Goal: Book appointment/travel/reservation

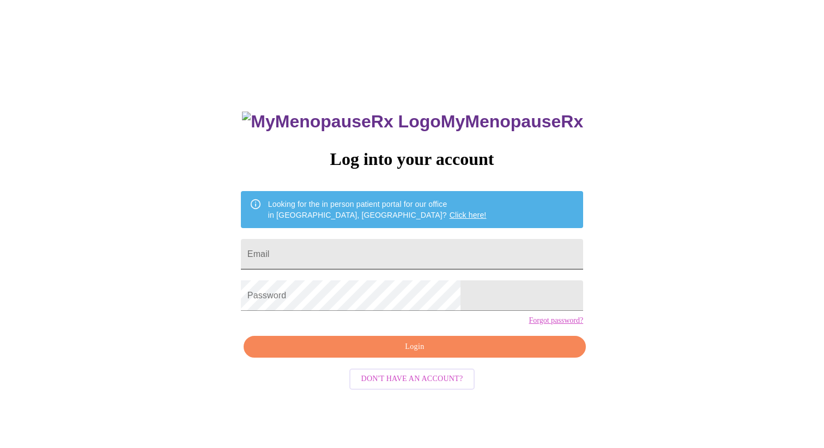
click at [333, 250] on input "Email" at bounding box center [412, 254] width 342 height 31
type input "[EMAIL_ADDRESS][DOMAIN_NAME]"
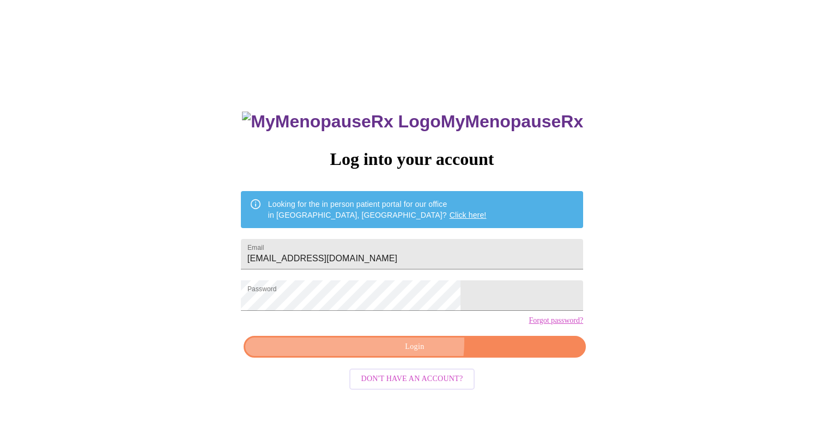
click at [396, 354] on span "Login" at bounding box center [414, 348] width 317 height 14
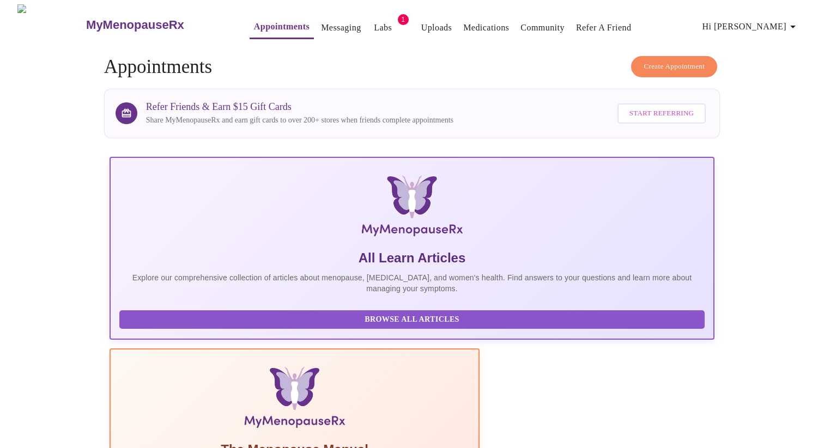
click at [647, 64] on span "Create Appointment" at bounding box center [673, 66] width 61 height 13
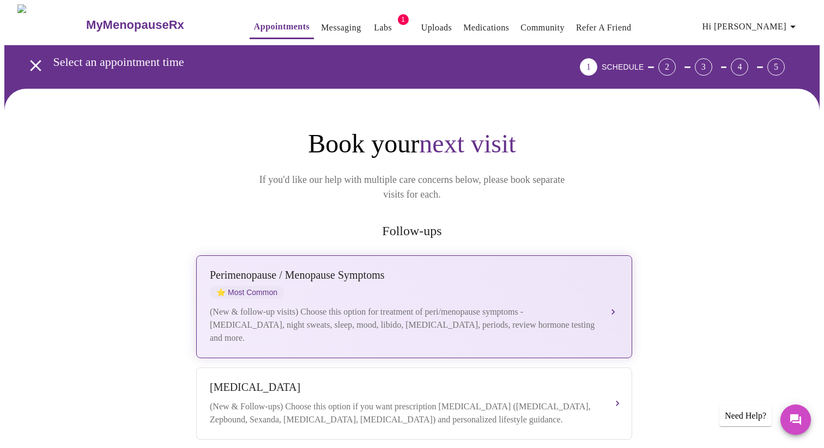
click at [320, 306] on div "(New & follow-up visits) Choose this option for treatment of peri/menopause sym…" at bounding box center [403, 325] width 387 height 39
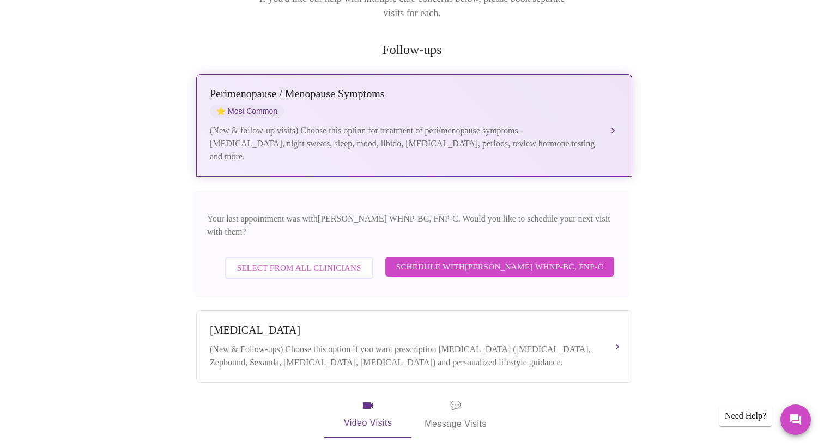
scroll to position [183, 0]
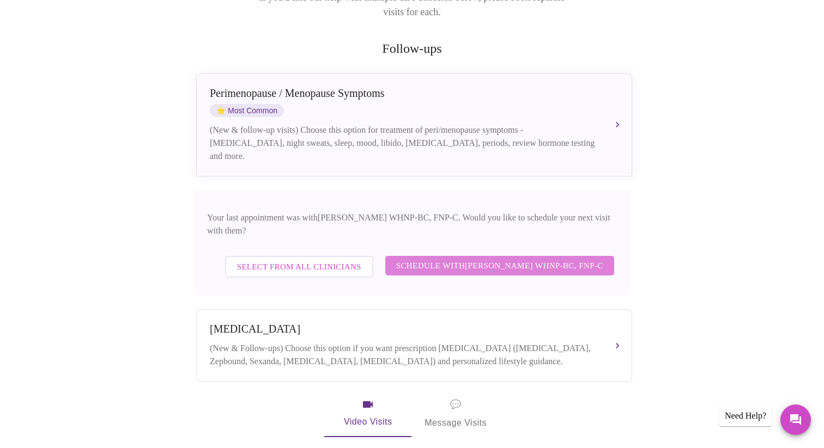
click at [448, 259] on span "Schedule with [PERSON_NAME] WHNP-BC, FNP-C" at bounding box center [499, 266] width 207 height 14
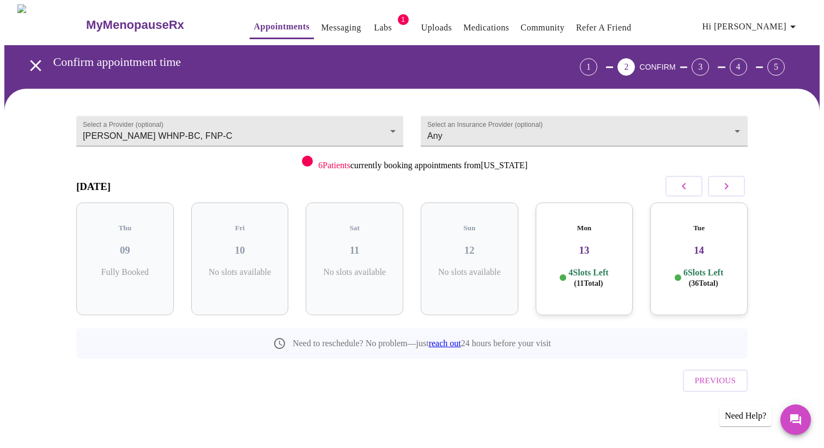
click at [727, 191] on icon "button" at bounding box center [726, 186] width 13 height 13
click at [111, 251] on div "Tue 14 6 Slots Left ( 36 Total)" at bounding box center [125, 259] width 98 height 113
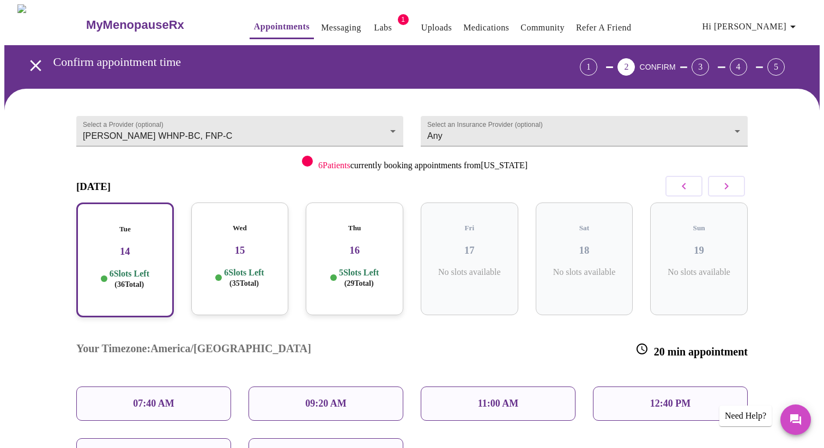
click at [229, 245] on h3 "15" at bounding box center [240, 251] width 80 height 12
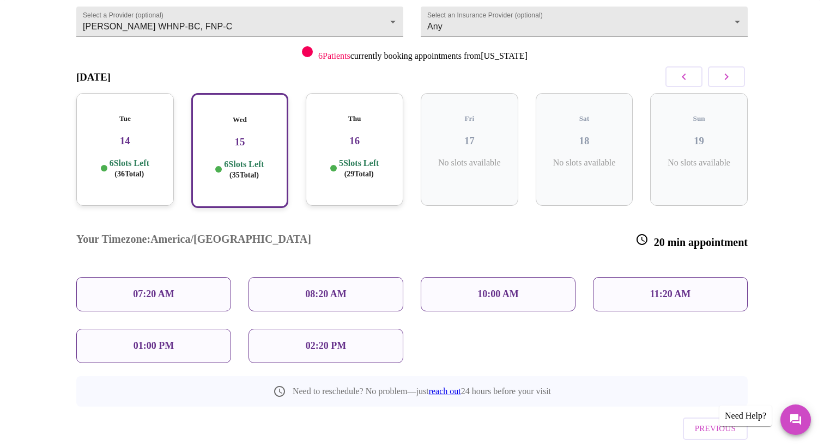
scroll to position [123, 0]
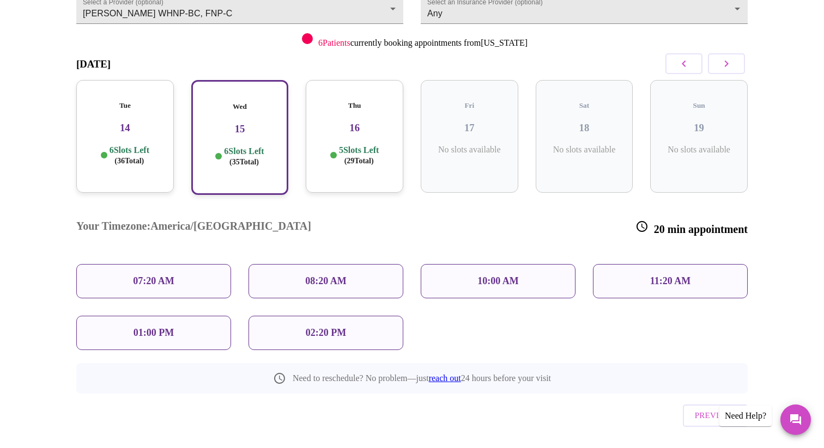
click at [336, 276] on p "08:20 AM" at bounding box center [325, 281] width 41 height 11
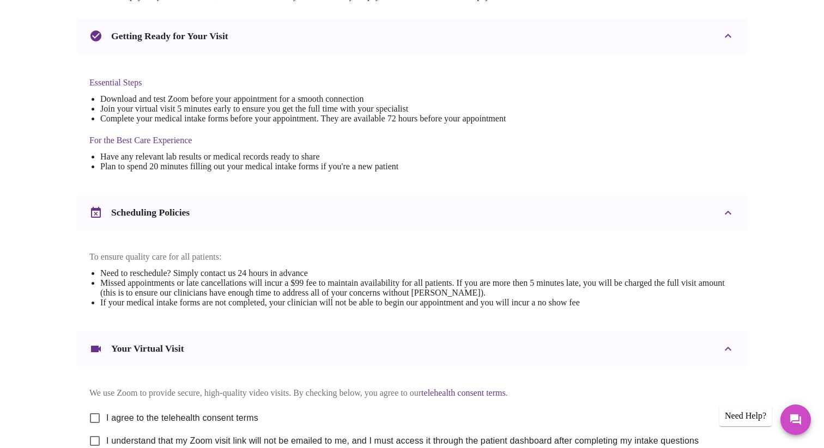
scroll to position [341, 0]
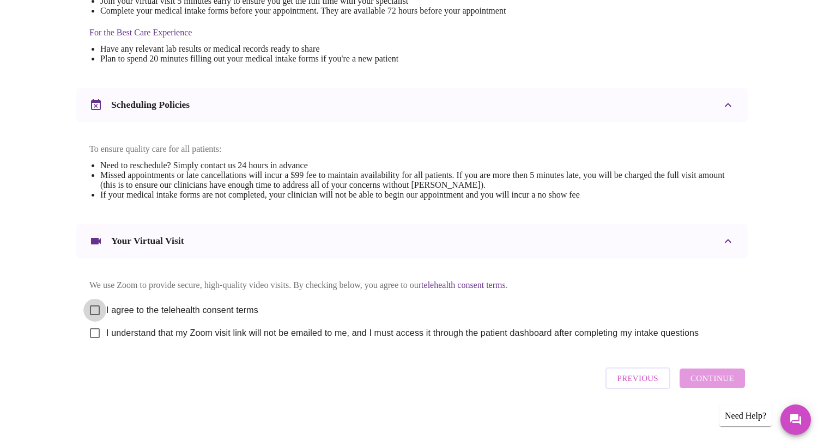
click at [92, 306] on input "I agree to the telehealth consent terms" at bounding box center [94, 310] width 23 height 23
checkbox input "true"
click at [90, 327] on input "I understand that my Zoom visit link will not be emailed to me, and I must acce…" at bounding box center [94, 333] width 23 height 23
checkbox input "true"
click at [732, 382] on span "Continue" at bounding box center [712, 379] width 44 height 14
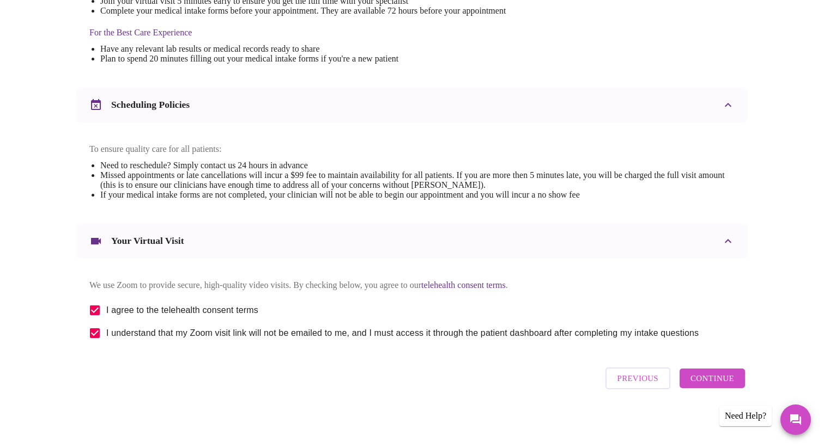
scroll to position [15, 0]
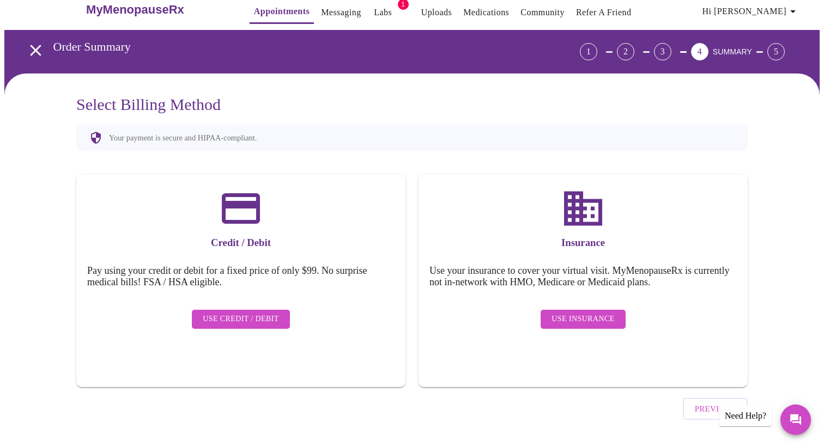
click at [591, 313] on span "Use Insurance" at bounding box center [582, 320] width 63 height 14
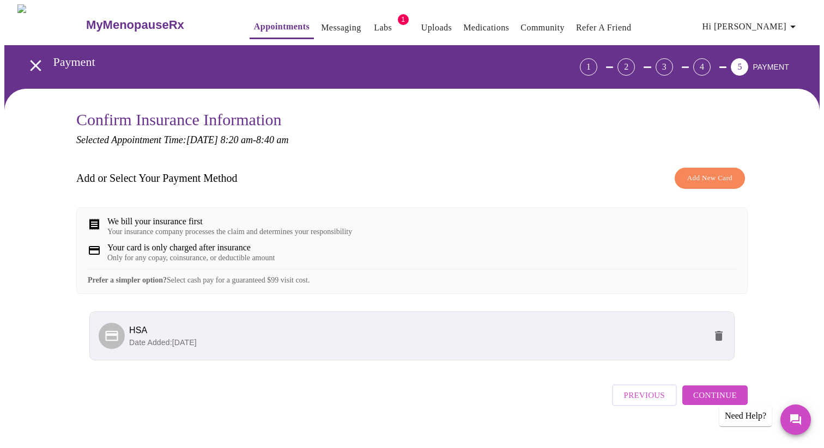
scroll to position [25, 0]
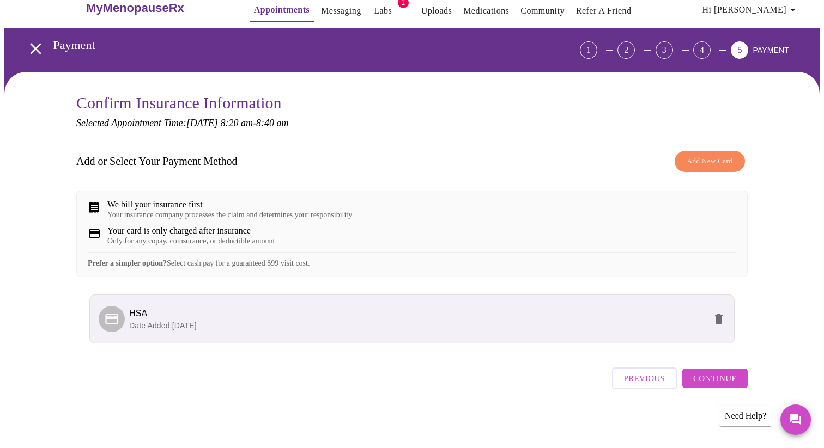
click at [710, 369] on div "Previous Continue" at bounding box center [680, 376] width 136 height 38
click at [710, 382] on span "Continue" at bounding box center [715, 379] width 44 height 14
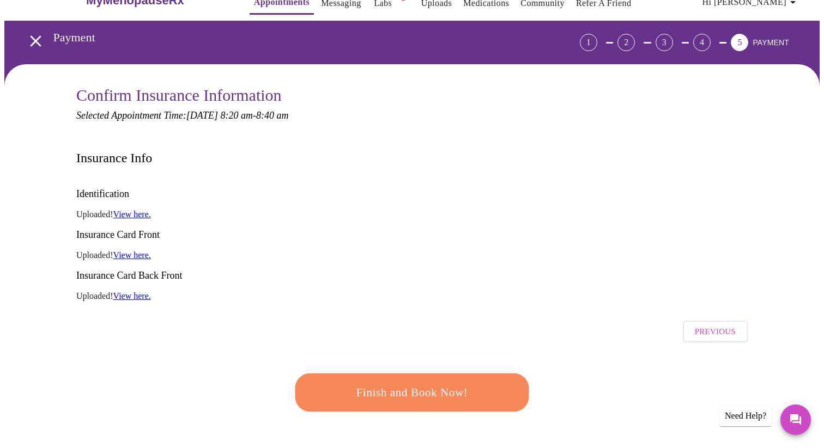
click at [378, 382] on span "Finish and Book Now!" at bounding box center [411, 392] width 209 height 21
